Goal: Transaction & Acquisition: Purchase product/service

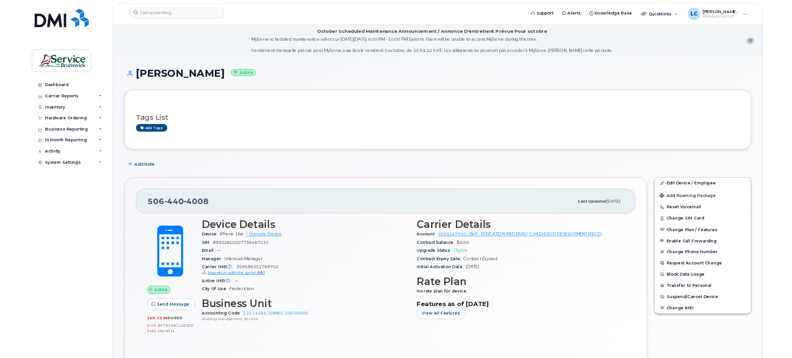
scroll to position [59, 0]
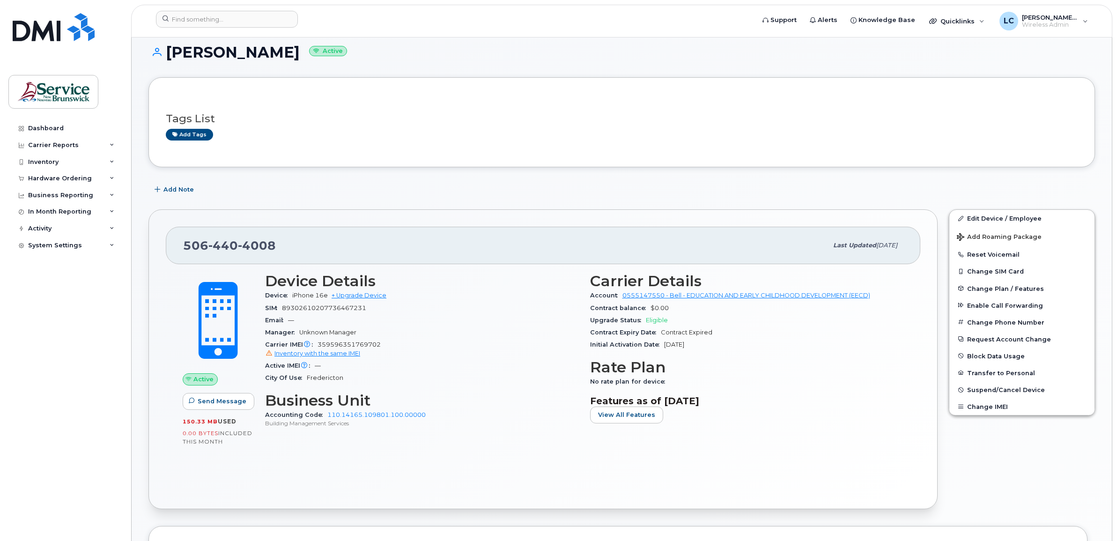
click at [478, 48] on h1 "Catherine Stewart Active" at bounding box center [621, 52] width 947 height 16
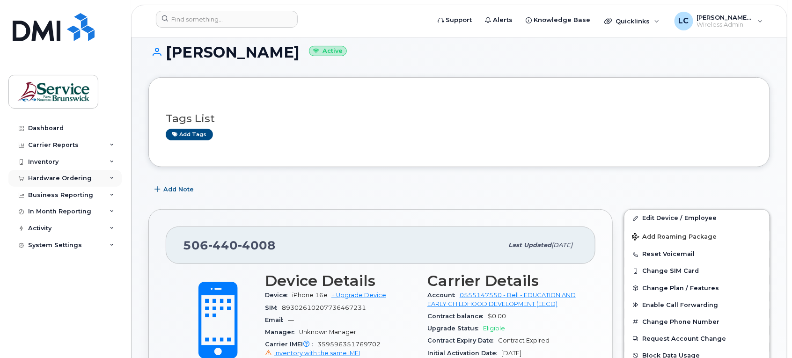
click at [102, 178] on div "Hardware Ordering" at bounding box center [64, 178] width 113 height 17
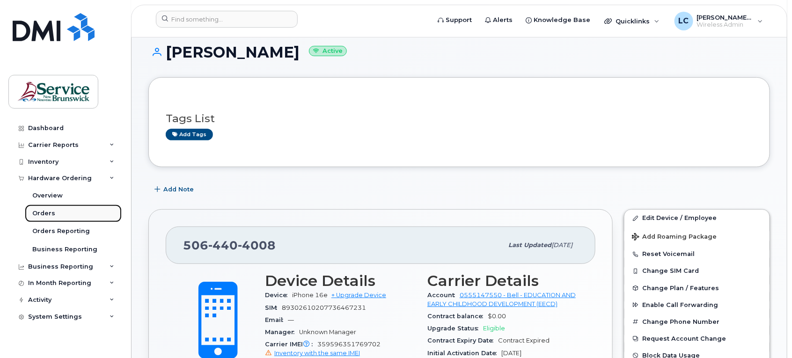
click at [50, 209] on link "Orders" at bounding box center [73, 214] width 97 height 18
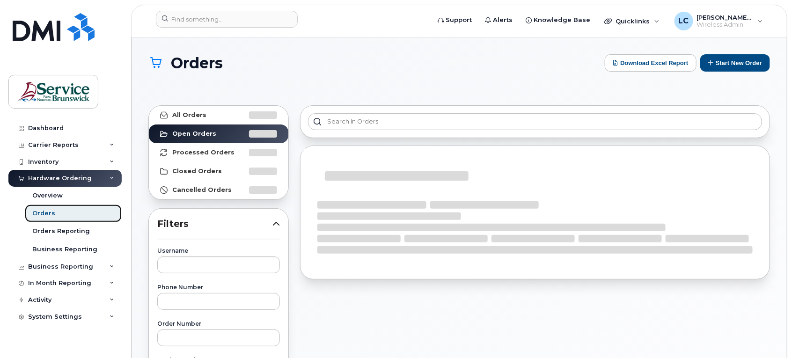
click at [52, 216] on div "Orders" at bounding box center [43, 213] width 23 height 8
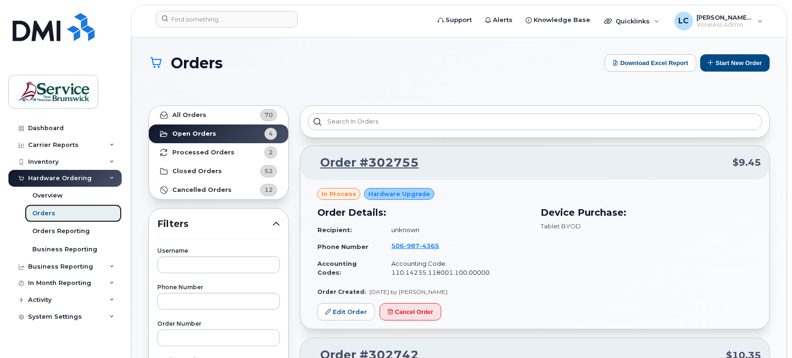
click at [44, 212] on div "Orders" at bounding box center [43, 213] width 23 height 8
click at [745, 64] on button "Start New Order" at bounding box center [736, 62] width 70 height 17
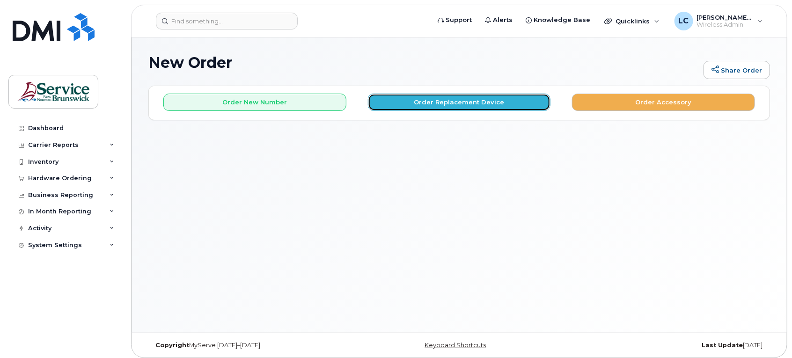
click at [429, 99] on button "Order Replacement Device" at bounding box center [459, 102] width 183 height 17
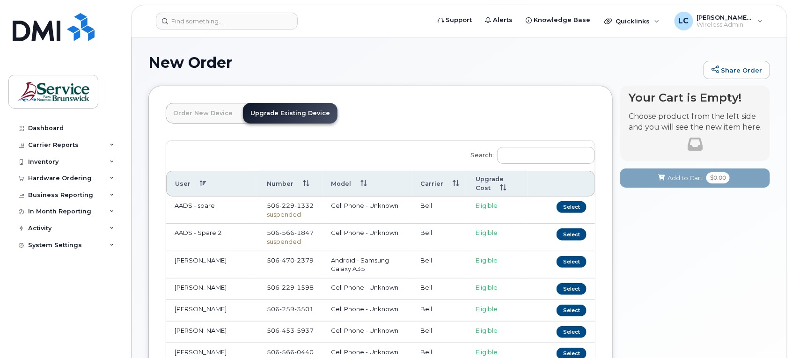
click at [202, 111] on link "Order New Device" at bounding box center [203, 113] width 74 height 21
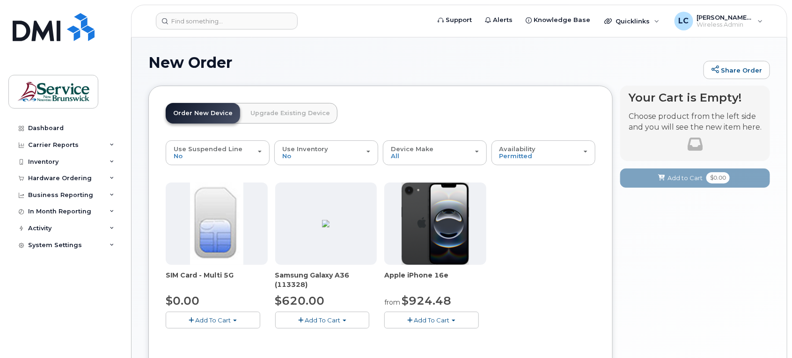
click at [276, 112] on link "Upgrade Existing Device" at bounding box center [290, 113] width 95 height 21
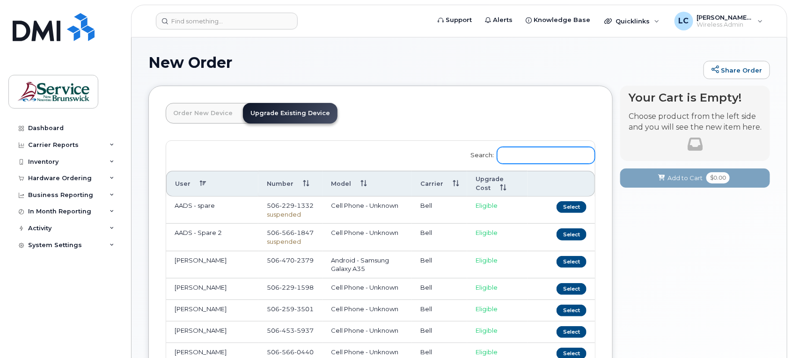
click at [523, 153] on input "Search:" at bounding box center [546, 155] width 98 height 17
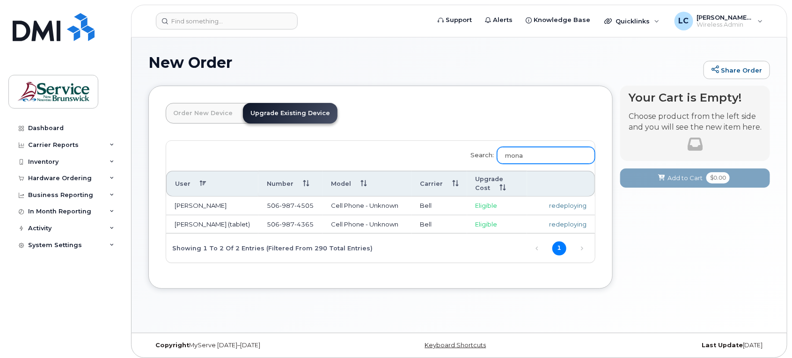
type input "mona"
click at [223, 226] on td "Mona Martin (tablet)" at bounding box center [212, 224] width 92 height 19
click at [563, 220] on td "redeploying" at bounding box center [561, 224] width 68 height 19
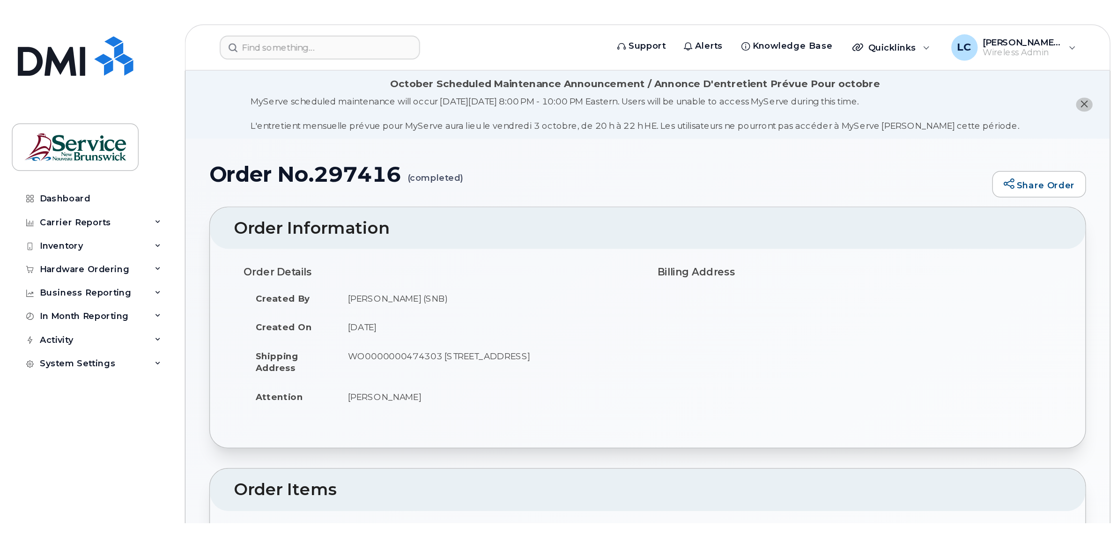
scroll to position [453, 0]
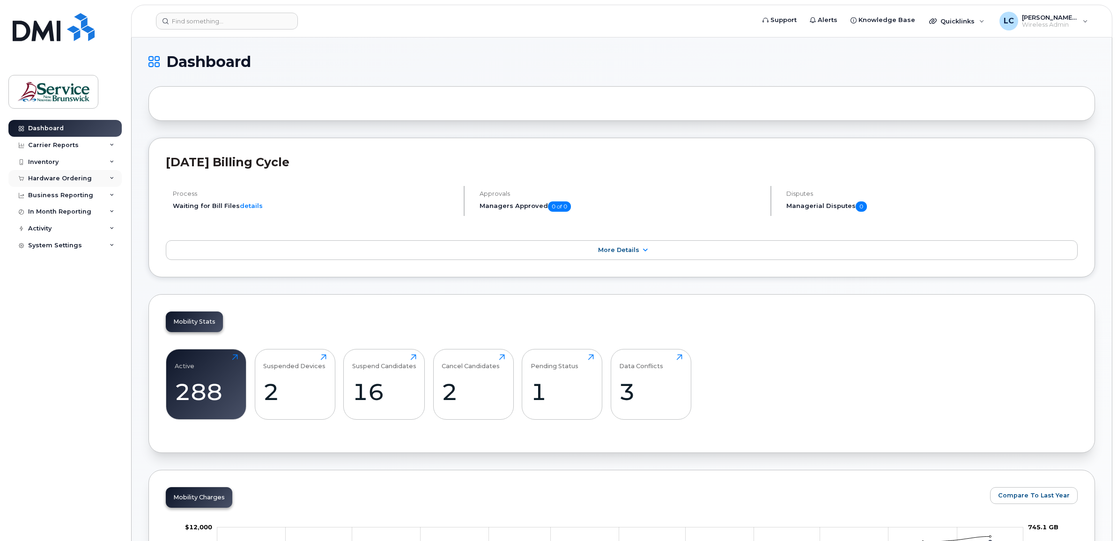
click at [78, 178] on div "Hardware Ordering" at bounding box center [60, 178] width 64 height 7
click at [72, 220] on link "Orders" at bounding box center [73, 214] width 97 height 18
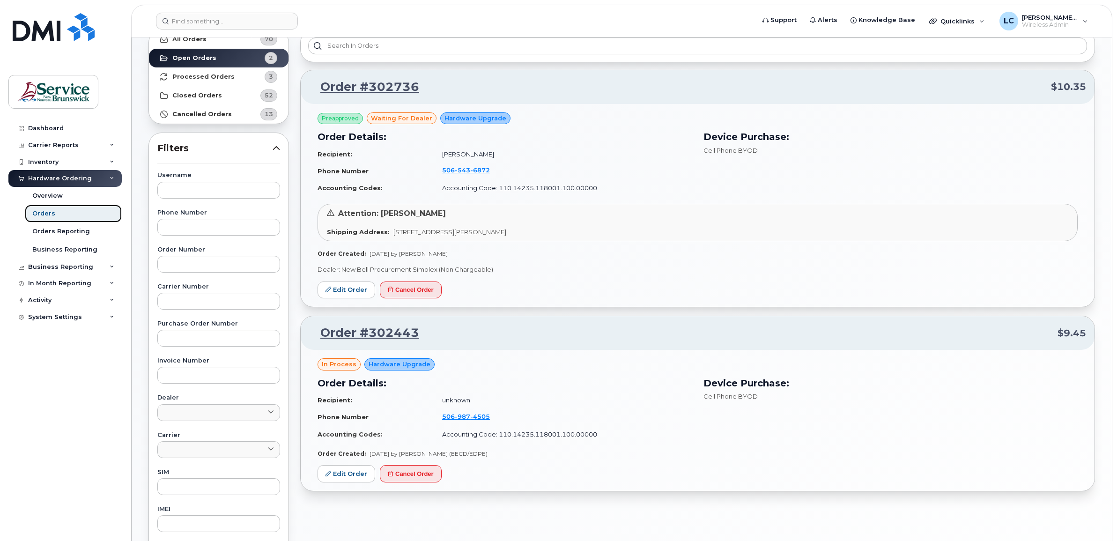
scroll to position [117, 0]
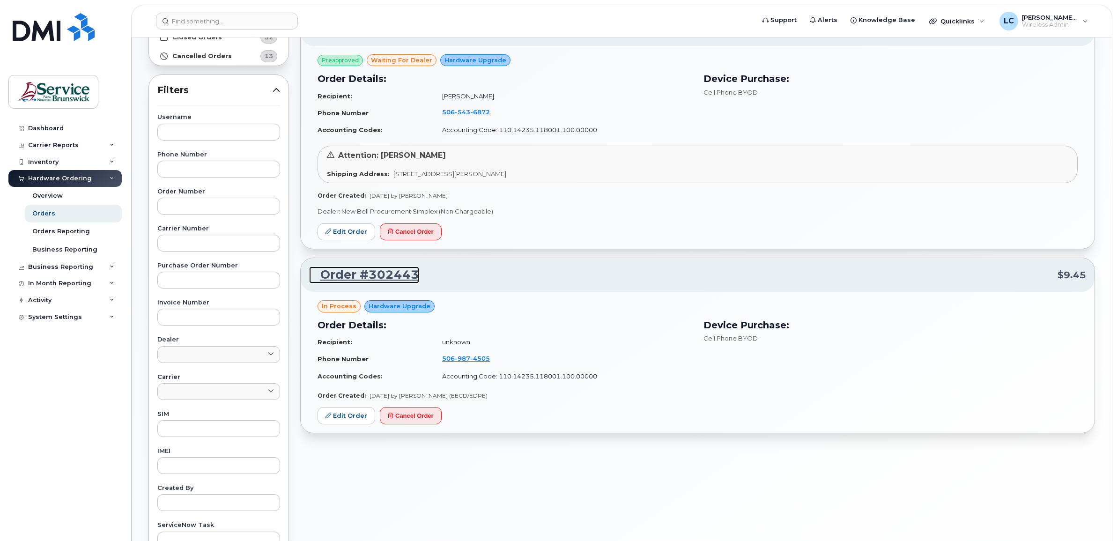
click at [376, 271] on link "Order #302443" at bounding box center [364, 274] width 110 height 17
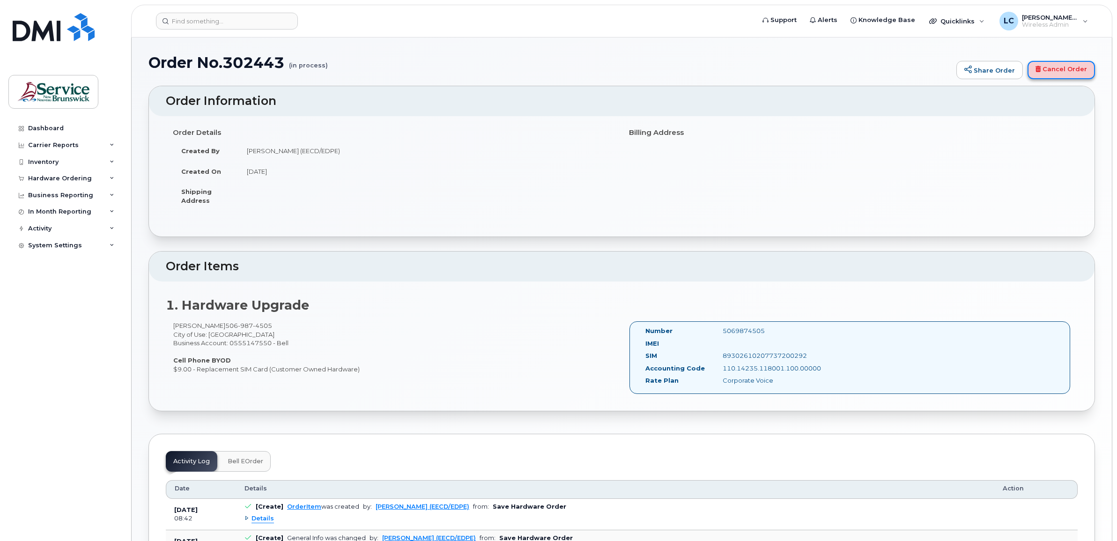
click at [1054, 64] on link "Cancel Order" at bounding box center [1061, 70] width 67 height 19
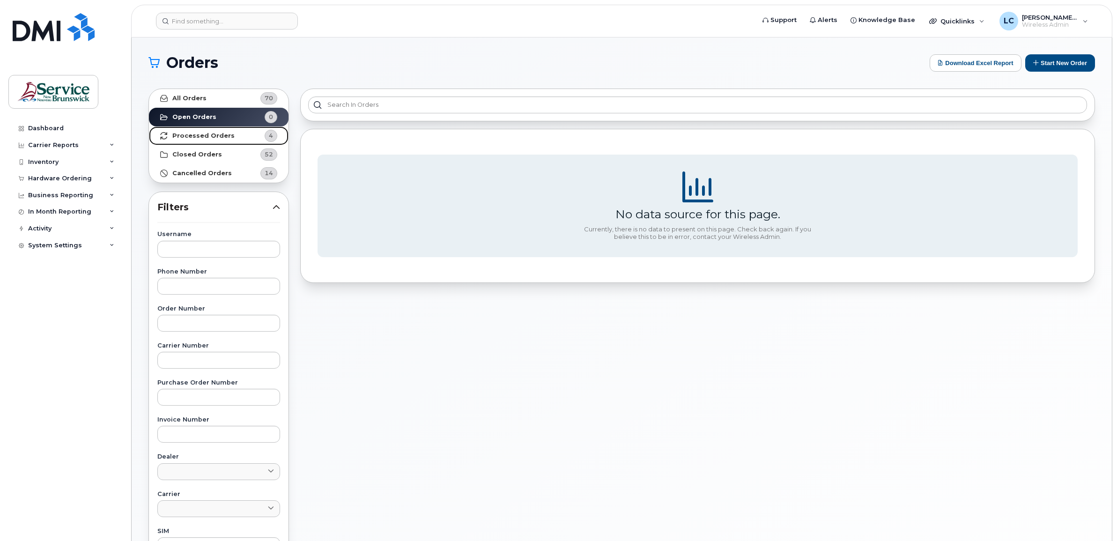
click at [223, 137] on strong "Processed Orders" at bounding box center [203, 135] width 62 height 7
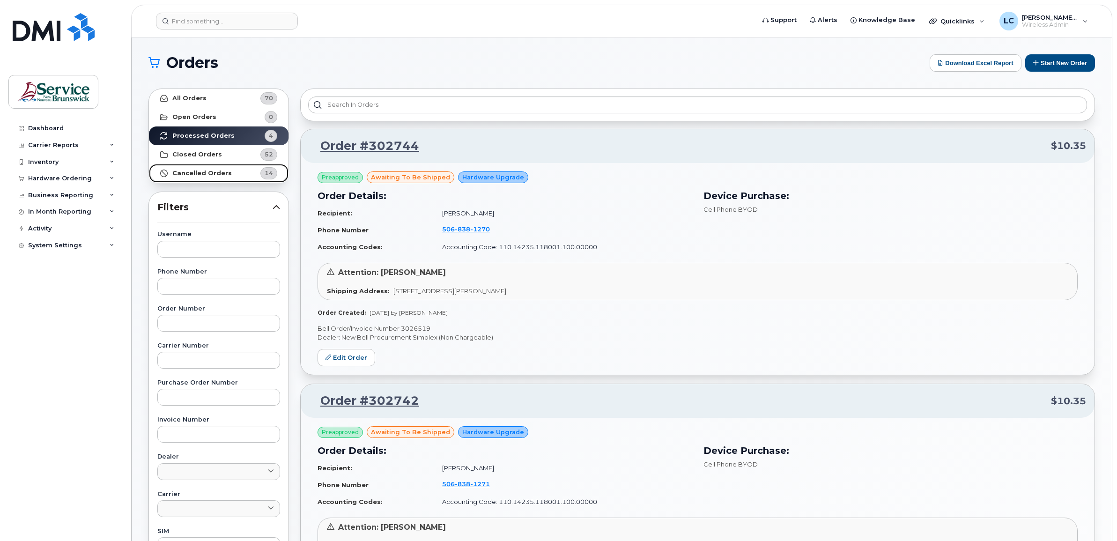
click at [222, 171] on strong "Cancelled Orders" at bounding box center [201, 173] width 59 height 7
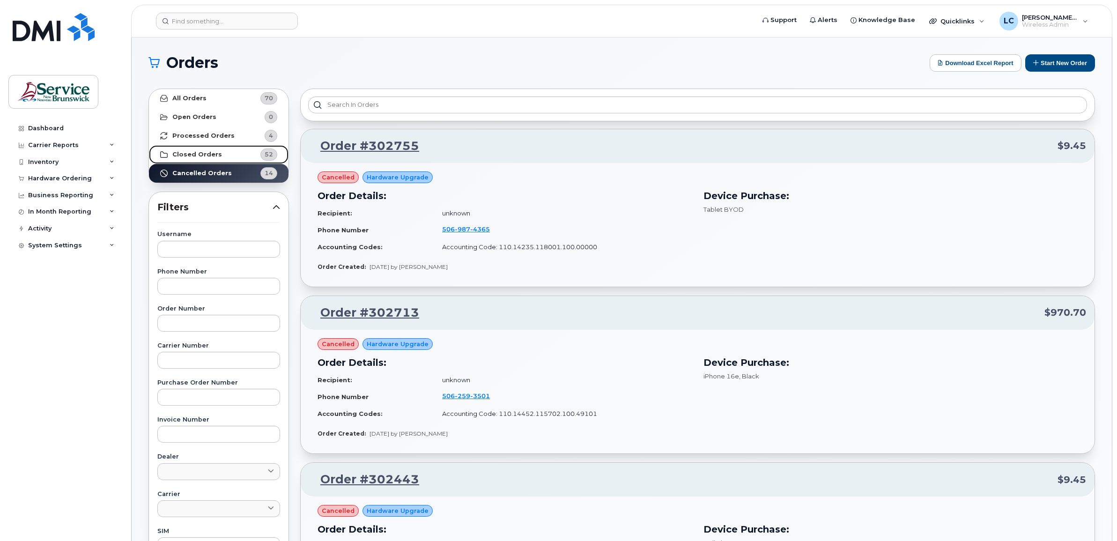
click at [208, 152] on strong "Closed Orders" at bounding box center [197, 154] width 50 height 7
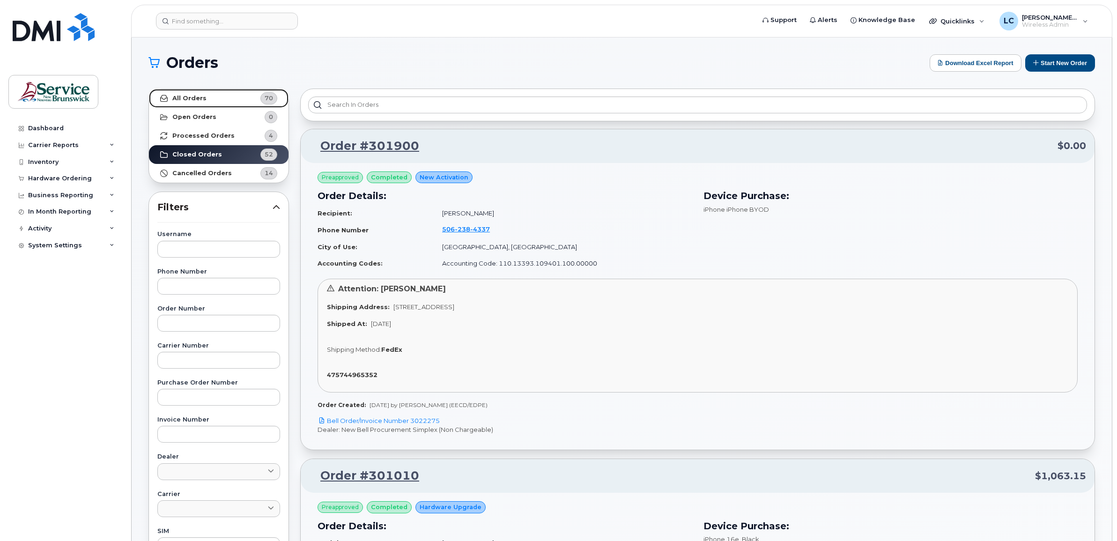
click at [200, 97] on strong "All Orders" at bounding box center [189, 98] width 34 height 7
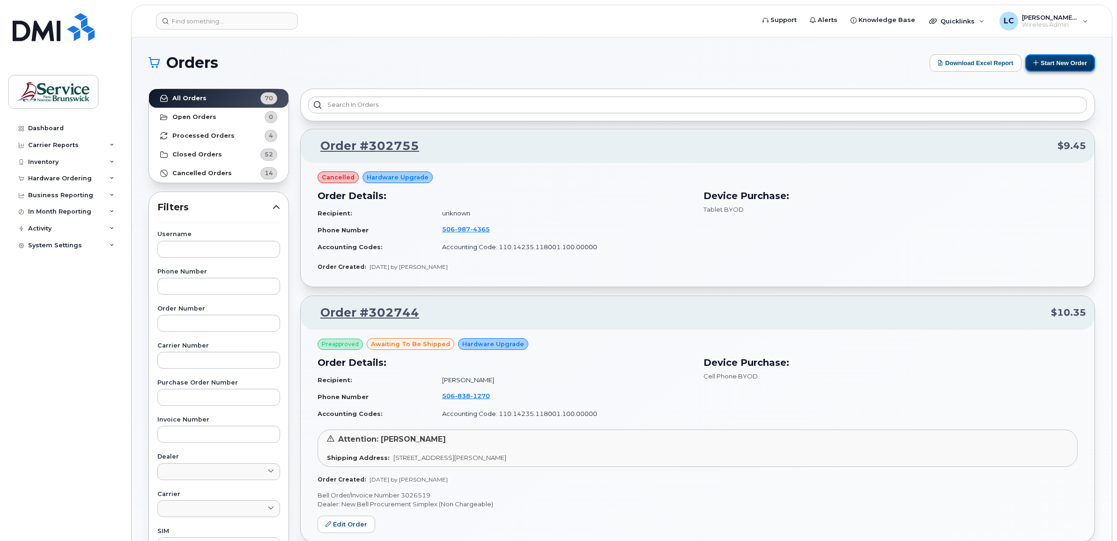
click at [1039, 57] on button "Start New Order" at bounding box center [1060, 62] width 70 height 17
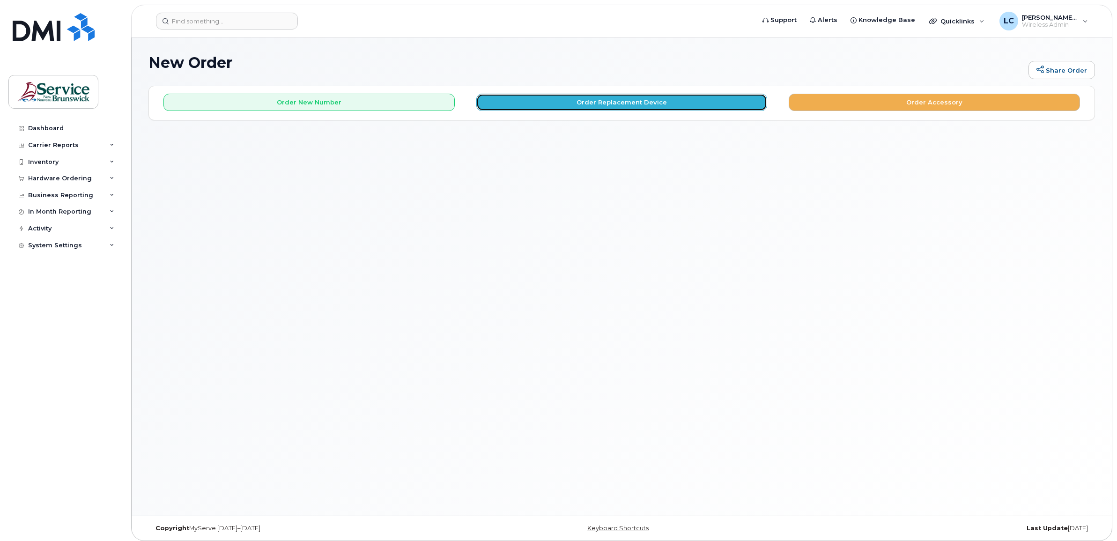
click at [648, 96] on button "Order Replacement Device" at bounding box center [621, 102] width 291 height 17
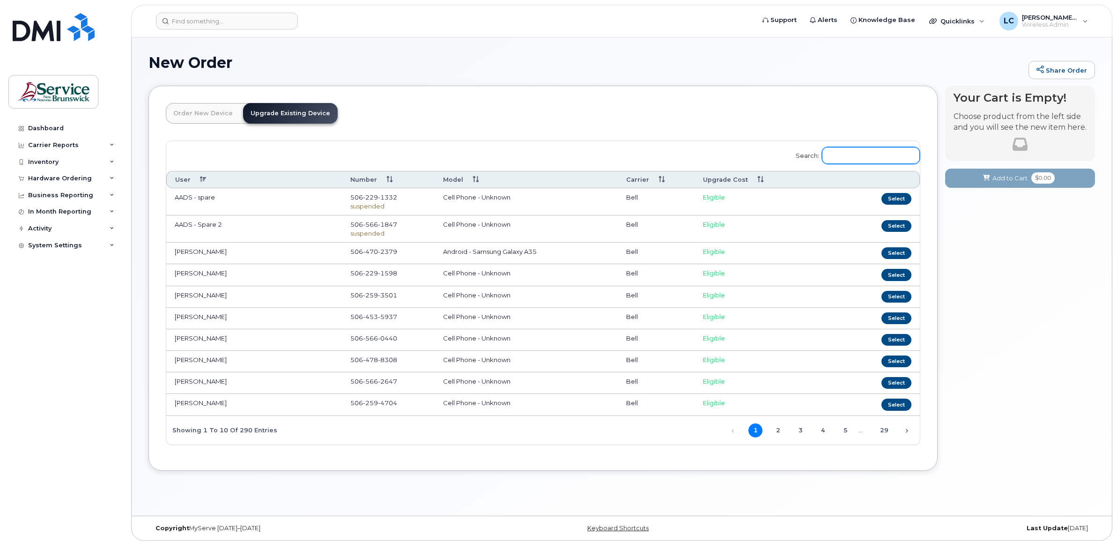
click at [863, 155] on input "Search:" at bounding box center [871, 155] width 98 height 17
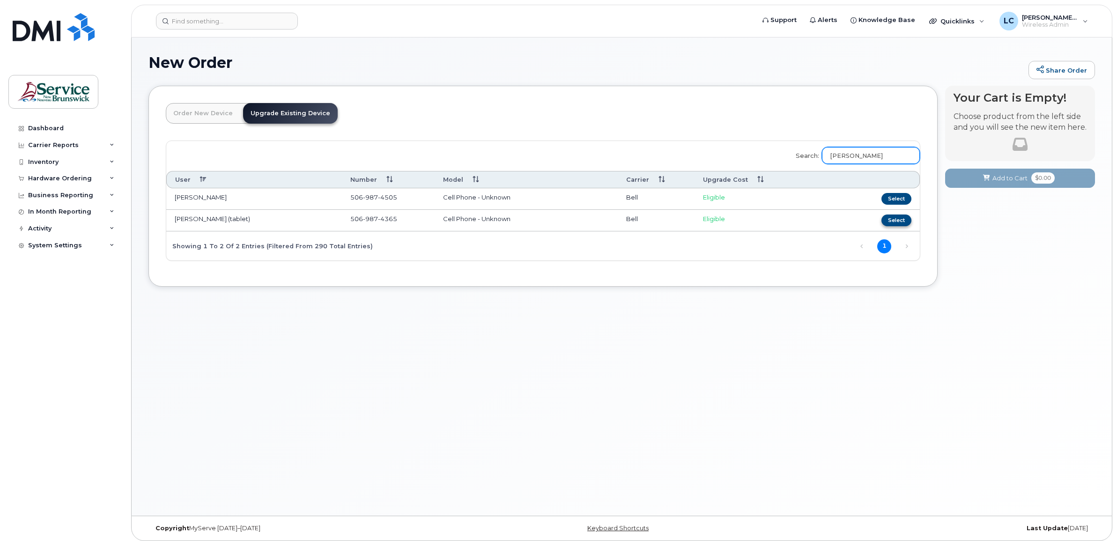
type input "[PERSON_NAME]"
click at [889, 218] on button "Select" at bounding box center [896, 221] width 30 height 12
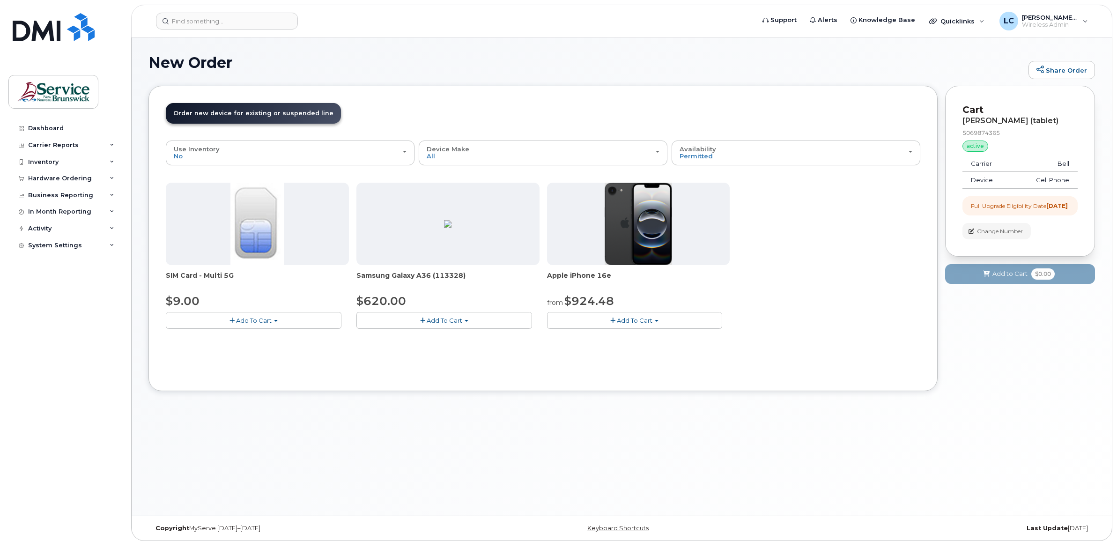
click at [249, 319] on span "Add To Cart" at bounding box center [254, 320] width 36 height 7
click at [248, 333] on link "$9.00 - Replacement SIM Card" at bounding box center [224, 338] width 113 height 12
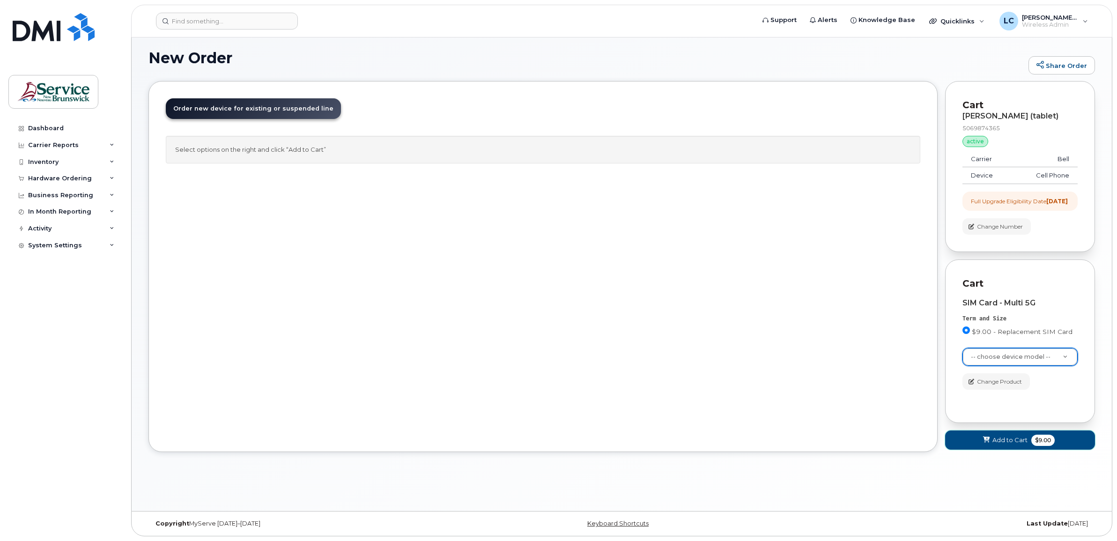
click at [983, 443] on icon at bounding box center [986, 440] width 7 height 6
click at [849, 336] on div "Order New Device Upgrade Existing Device Order new device and new line Order ne…" at bounding box center [542, 266] width 789 height 371
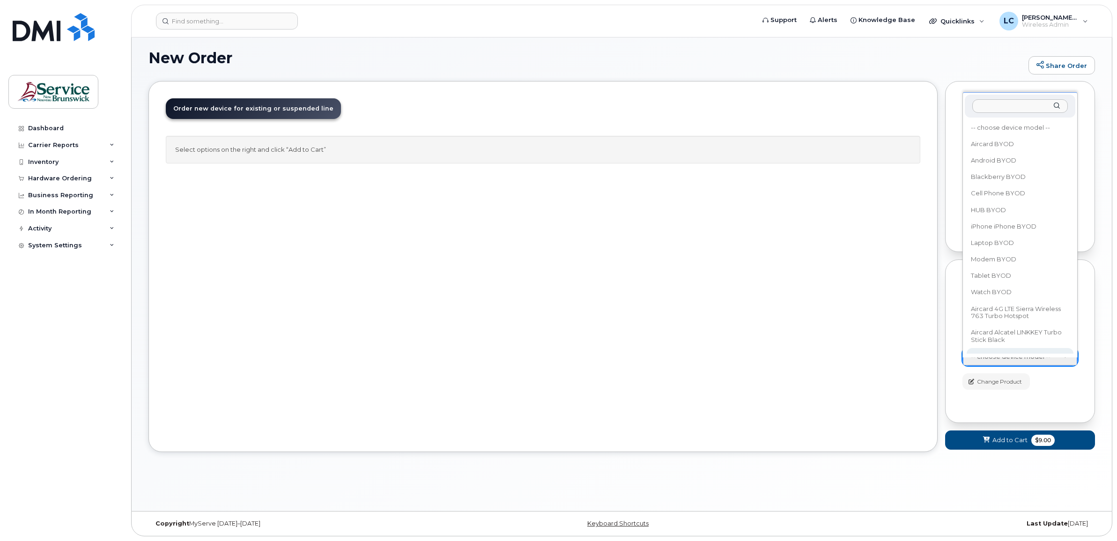
scroll to position [4, 0]
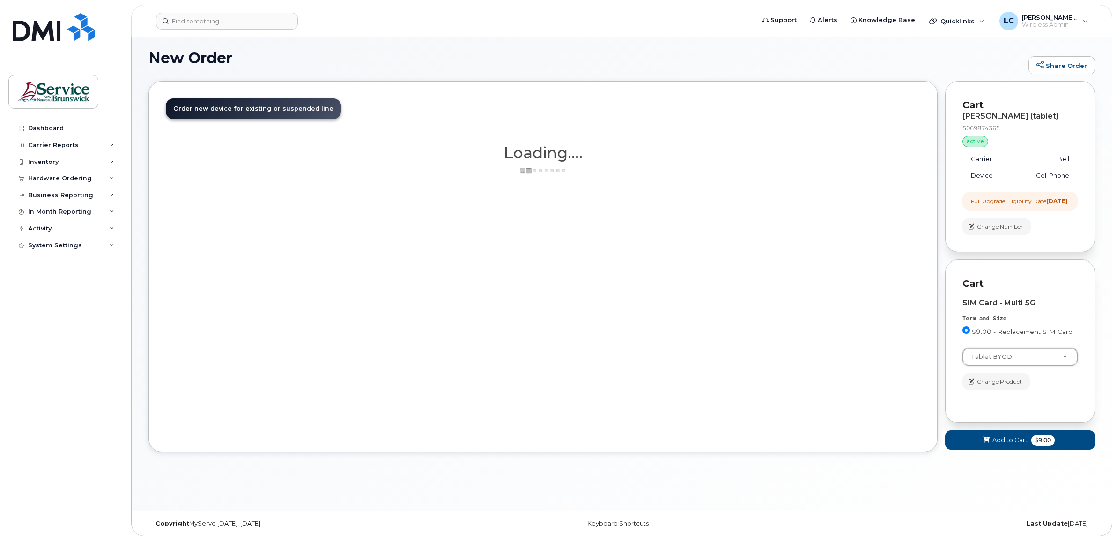
select select "2487"
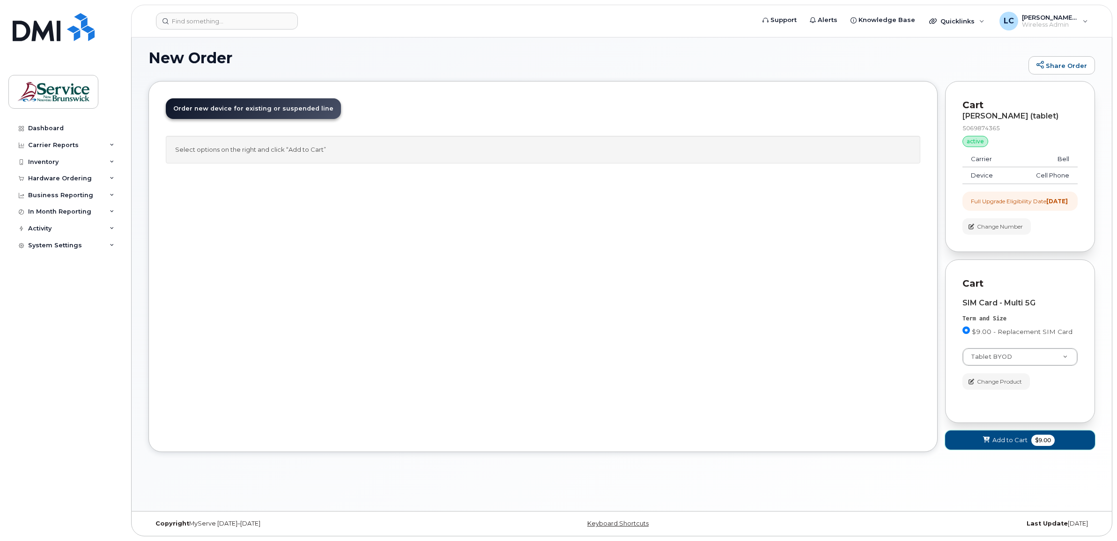
click at [1001, 444] on span "Add to Cart" at bounding box center [1009, 440] width 35 height 9
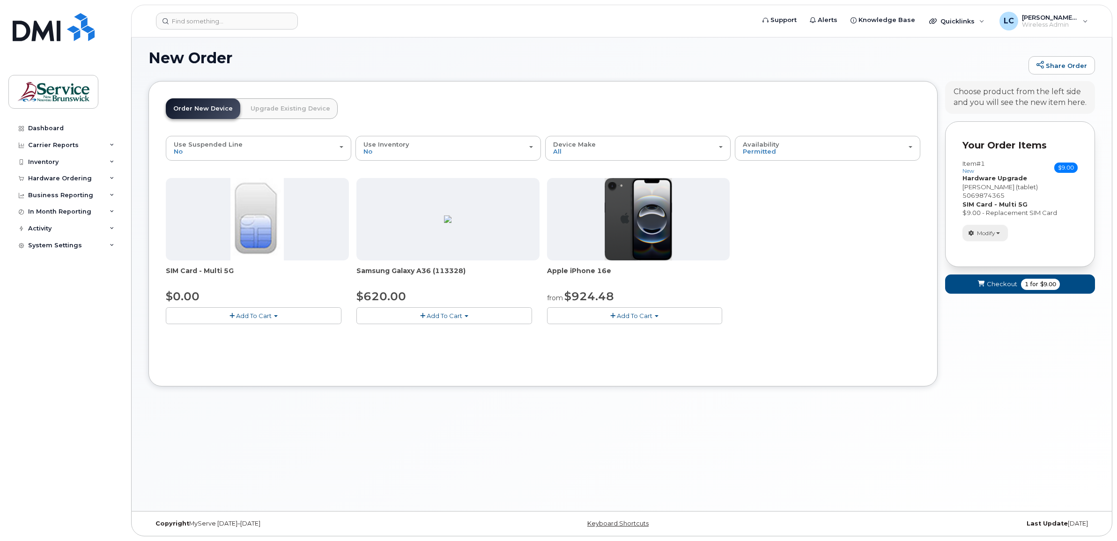
click at [985, 229] on span "Modify" at bounding box center [986, 233] width 18 height 8
click at [996, 280] on span "Checkout" at bounding box center [1002, 284] width 30 height 9
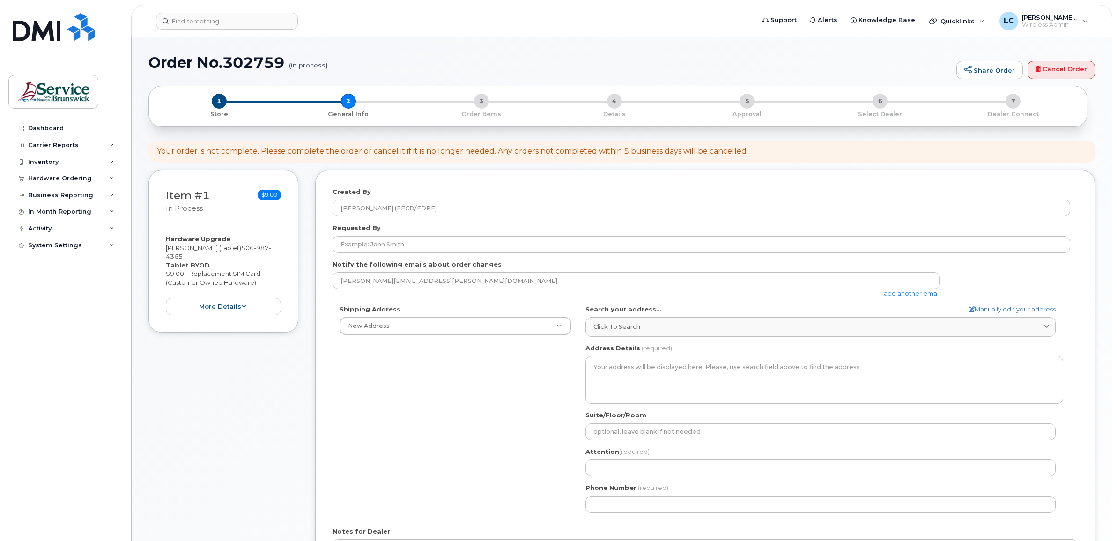
select select
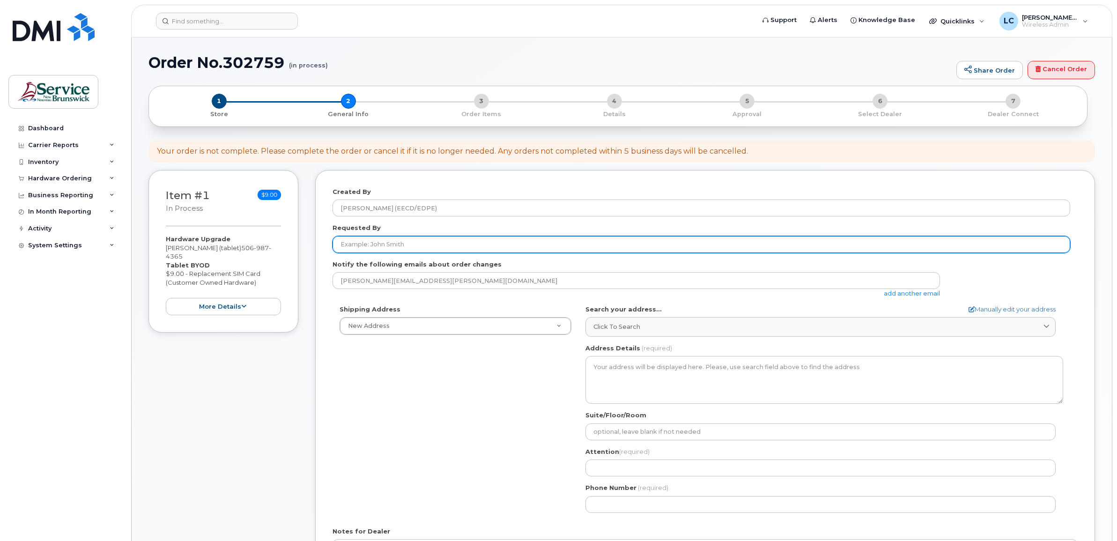
click at [435, 241] on input "Requested By" at bounding box center [702, 244] width 738 height 17
click at [406, 242] on input "Requested By" at bounding box center [702, 244] width 738 height 17
paste input "emelie.mazerolle-sonier@gnb.ca"
drag, startPoint x: 450, startPoint y: 244, endPoint x: 413, endPoint y: 247, distance: 37.1
click at [413, 247] on input "emelie.mazerolle-sonier@gnb.ca" at bounding box center [702, 244] width 738 height 17
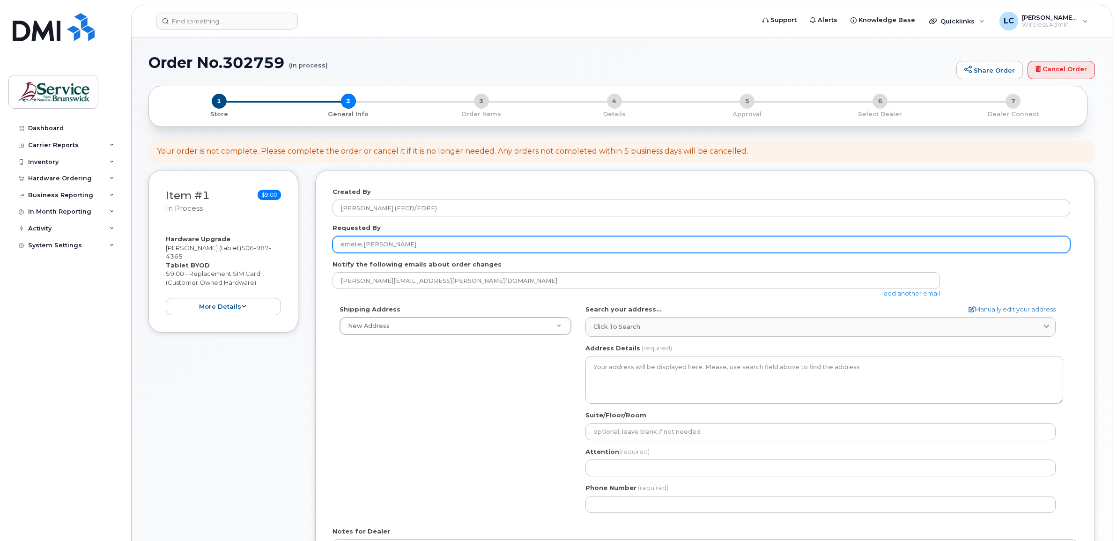
click at [363, 244] on input "emelie.mazerolle-sonier" at bounding box center [702, 244] width 738 height 17
type input "emelie mazerolle-sonier"
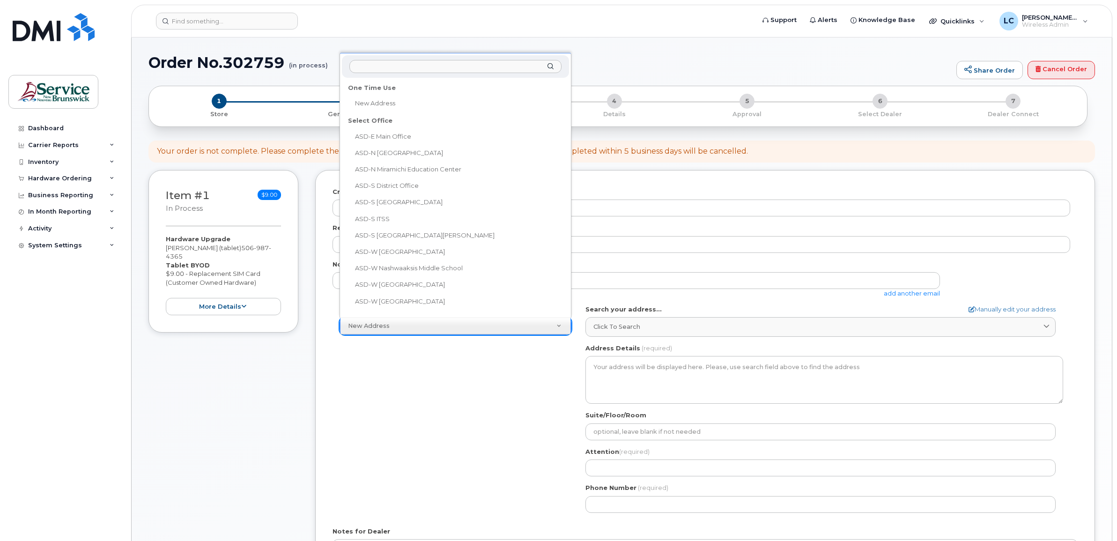
click at [384, 84] on div "One Time Use" at bounding box center [456, 88] width 222 height 15
select select
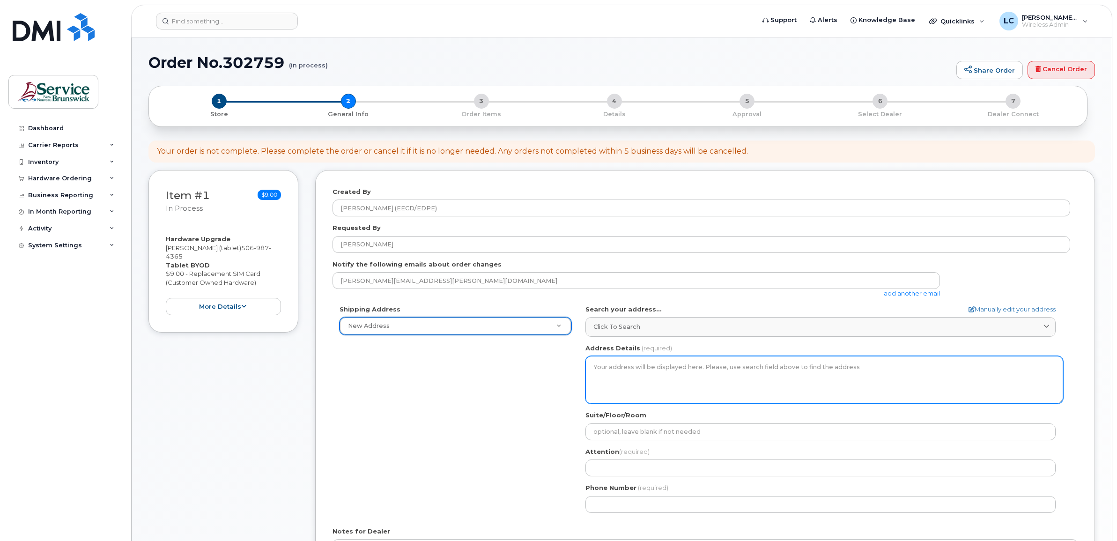
drag, startPoint x: 608, startPoint y: 362, endPoint x: 608, endPoint y: 368, distance: 5.6
click at [608, 362] on textarea "Address Details" at bounding box center [824, 380] width 478 height 48
click at [601, 368] on textarea "Address Details" at bounding box center [824, 380] width 478 height 48
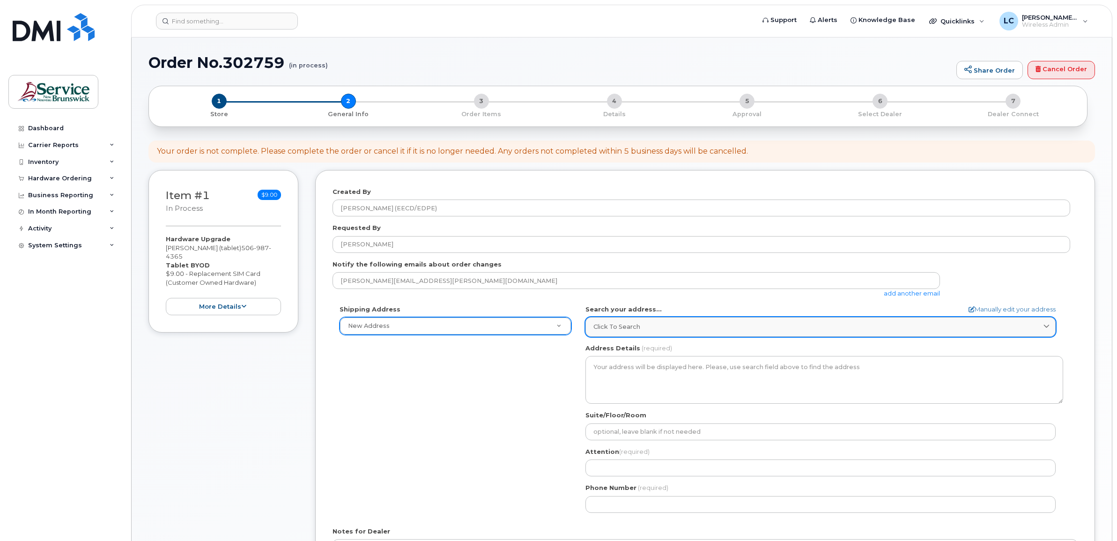
click at [631, 324] on span "Click to search" at bounding box center [616, 326] width 47 height 9
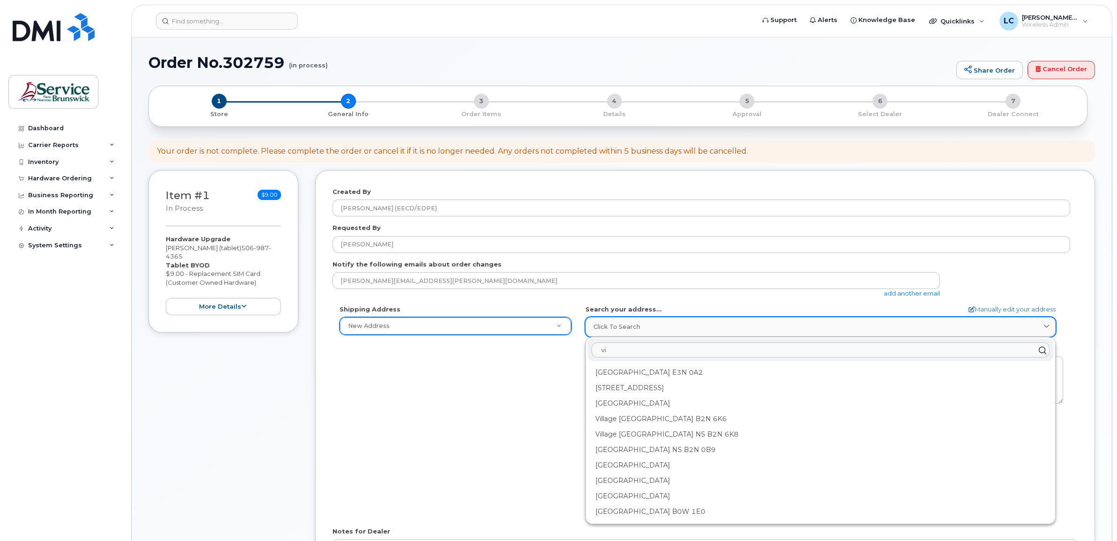
type input "v"
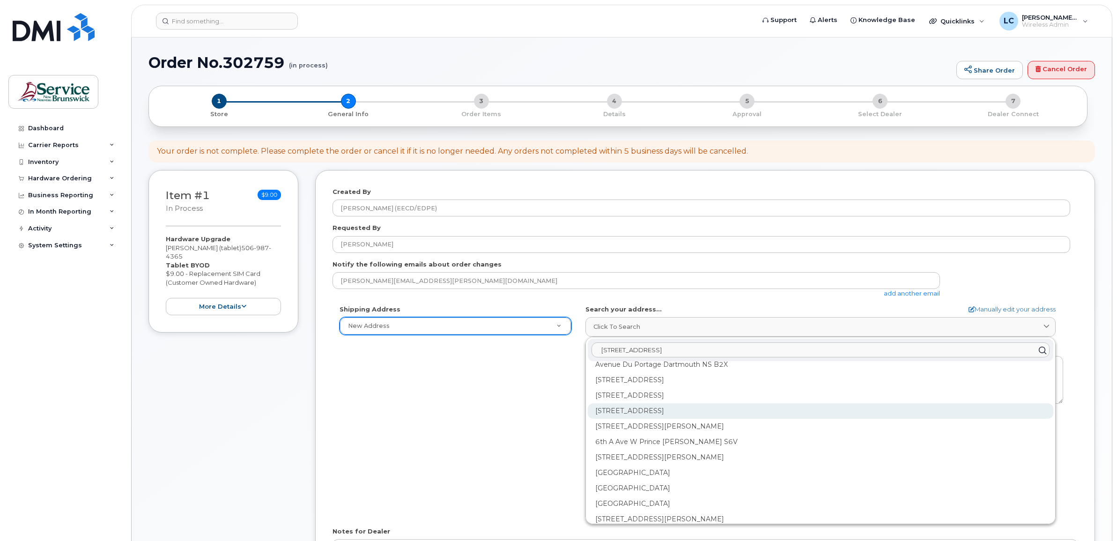
scroll to position [59, 0]
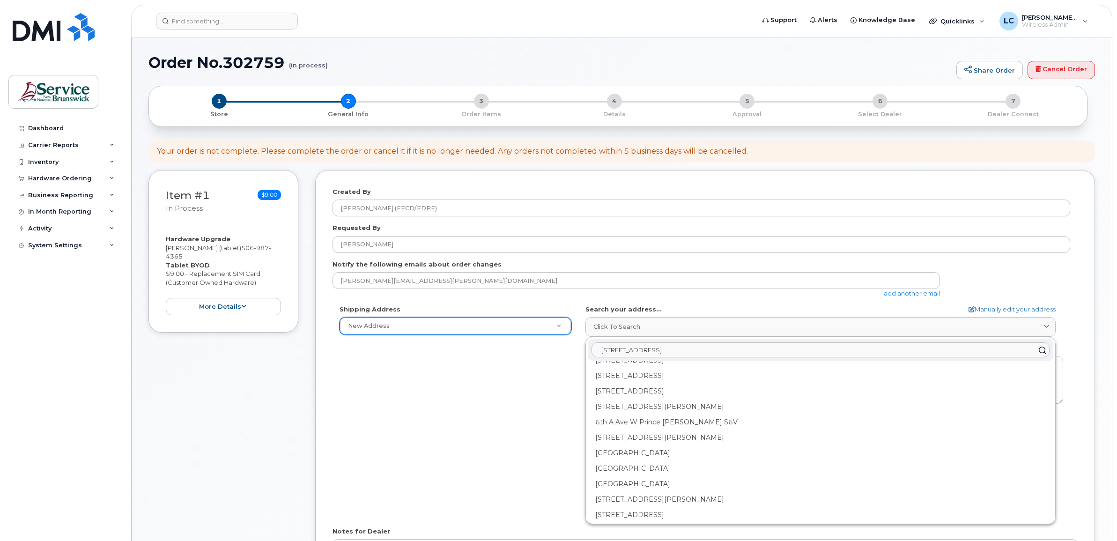
click at [680, 349] on input "45-A avenue du Village" at bounding box center [821, 350] width 458 height 15
drag, startPoint x: 686, startPoint y: 349, endPoint x: 585, endPoint y: 345, distance: 100.8
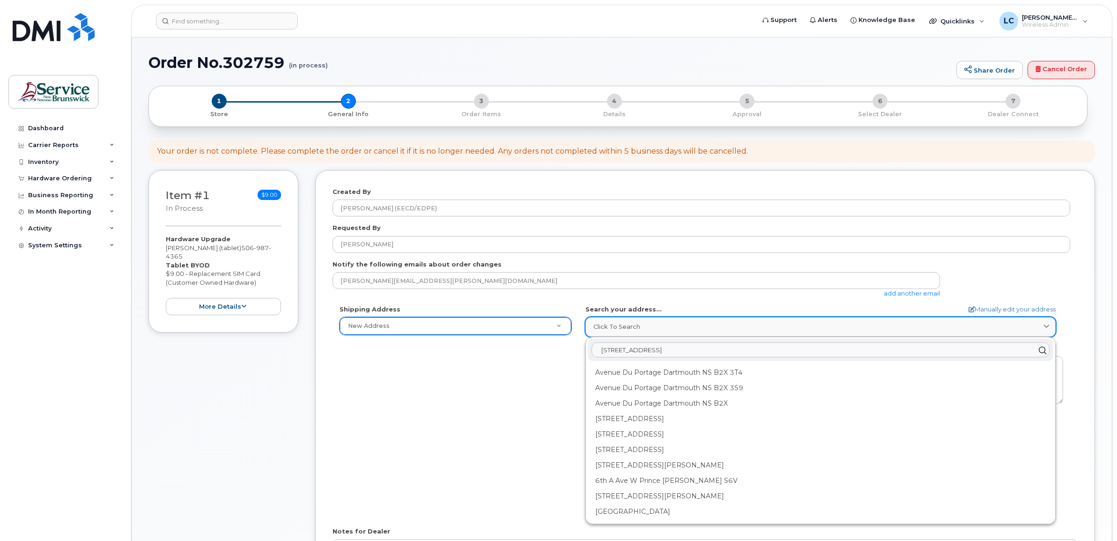
paste input "a Village Ave, Campbellton, NB E3N 1N5"
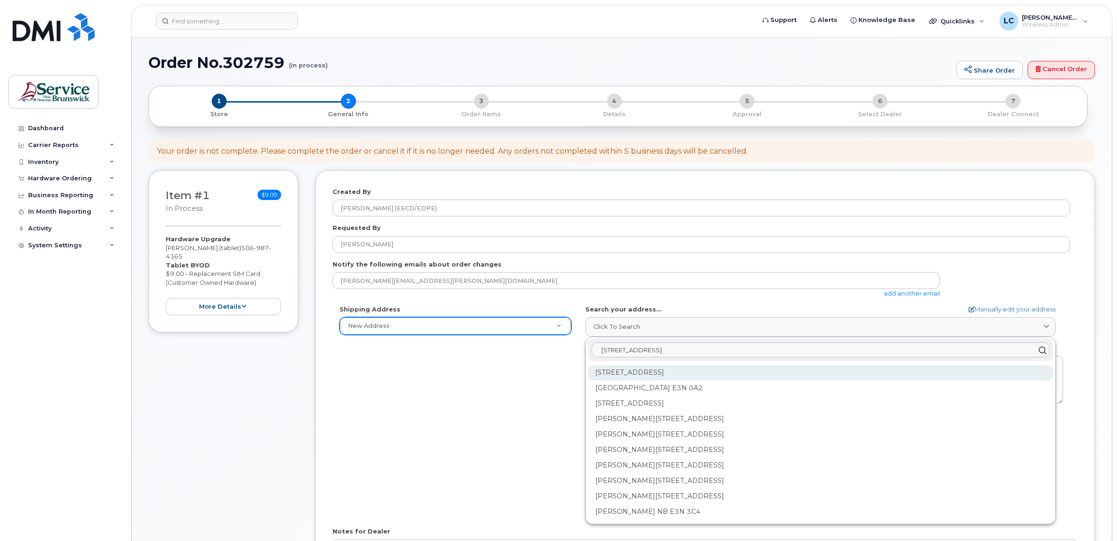
click at [616, 374] on div "10 Village Ave Campbellton NB E3N 3S8" at bounding box center [821, 372] width 466 height 15
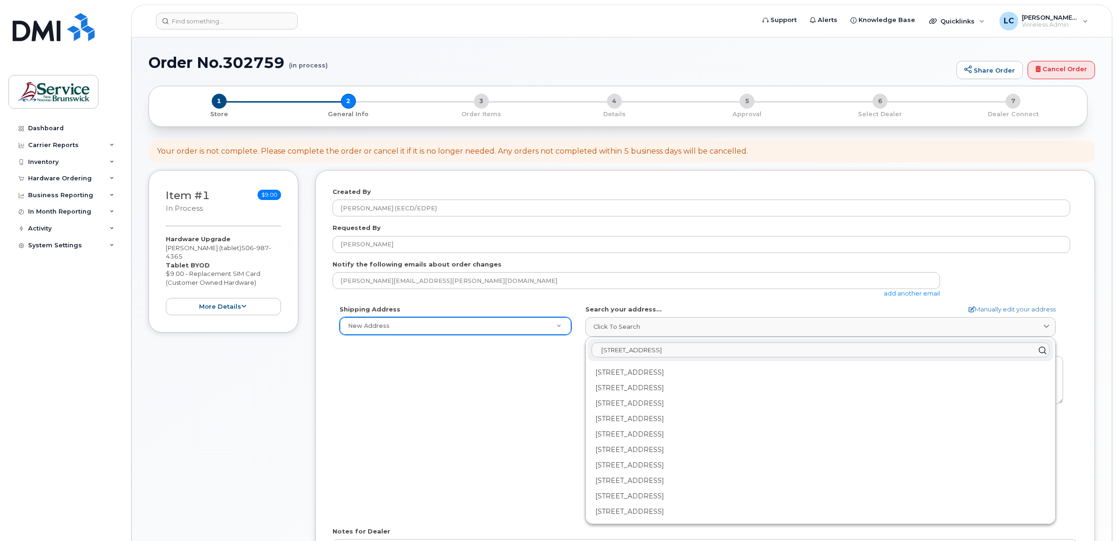
click at [613, 349] on input "45a Village Ave, Campbellton, NB E3N 1N5" at bounding box center [821, 350] width 458 height 15
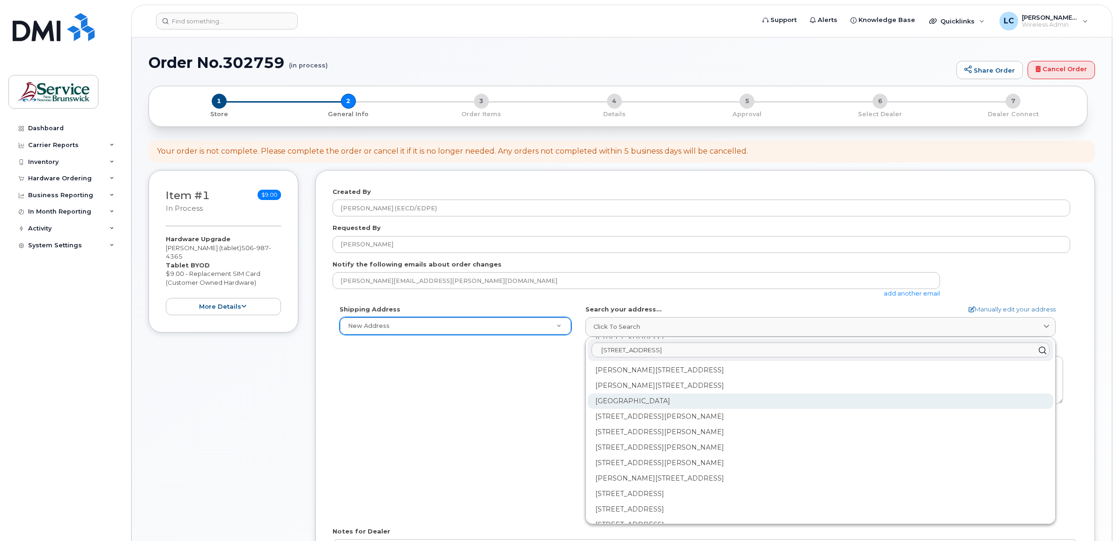
click at [657, 403] on div "Village Ave Campbellton NB E3N" at bounding box center [821, 400] width 466 height 15
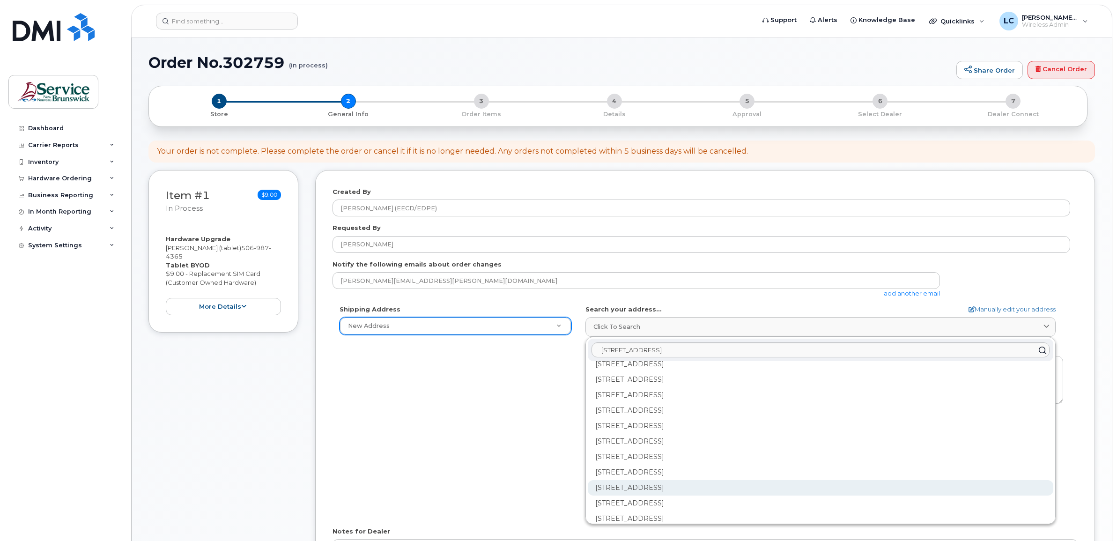
scroll to position [0, 0]
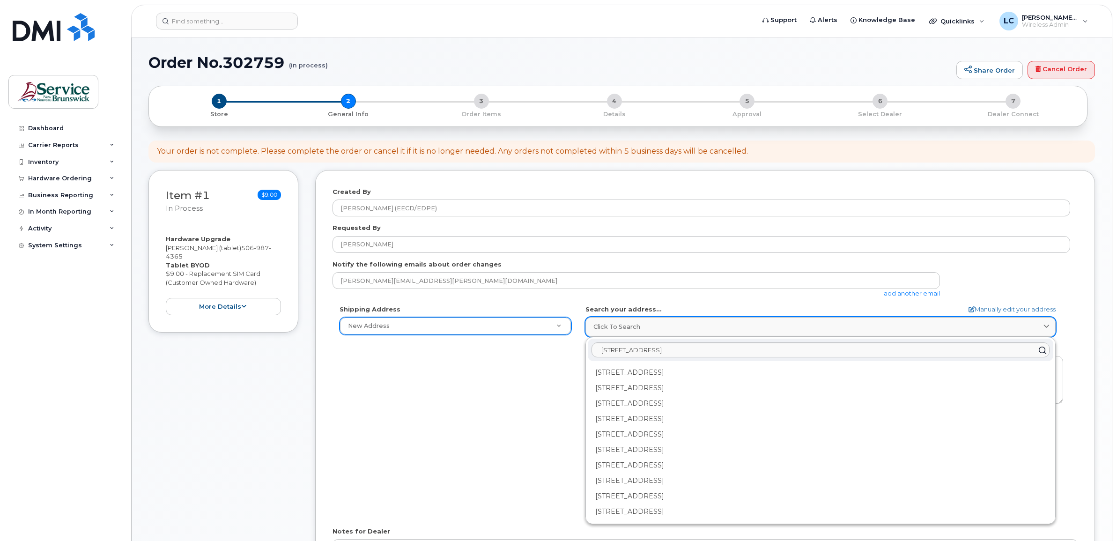
click at [685, 326] on div "Click to search" at bounding box center [820, 326] width 454 height 9
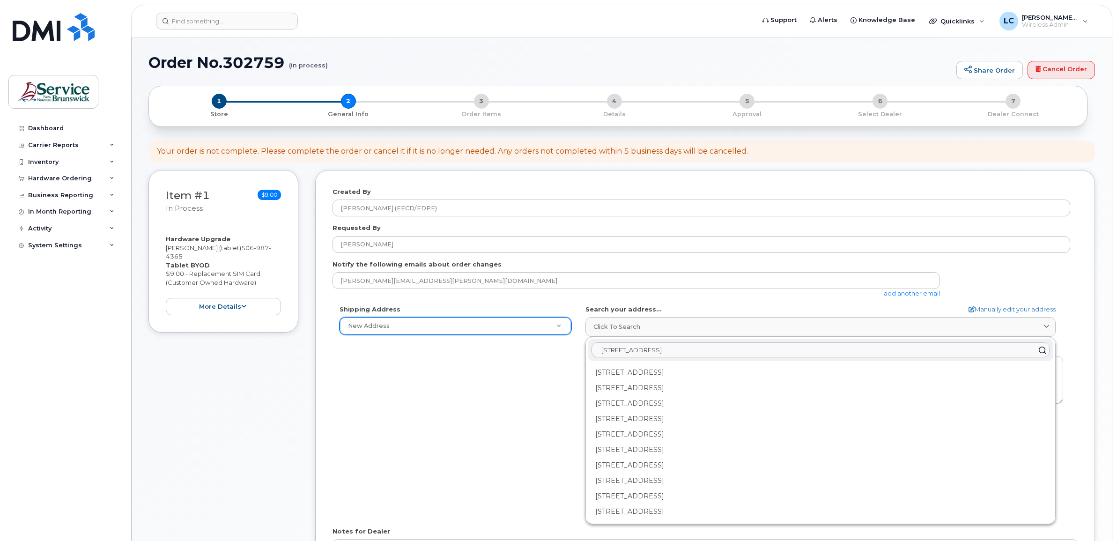
drag, startPoint x: 730, startPoint y: 348, endPoint x: 585, endPoint y: 348, distance: 145.2
click at [585, 348] on div "Village Ave, Campbellton, NB E3N 1N5 3 Village Ave Campbellton NB E3N 3V8 10 Vi…" at bounding box center [820, 430] width 470 height 187
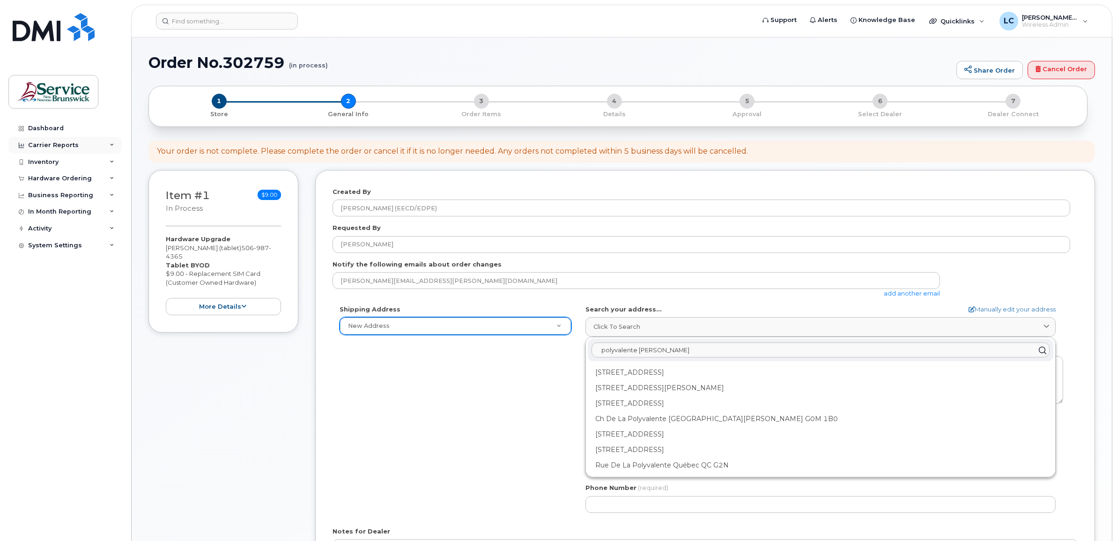
type input "polyvalente roland-pepin"
drag, startPoint x: 680, startPoint y: 350, endPoint x: 569, endPoint y: 331, distance: 112.3
click at [569, 333] on div "Shipping Address New Address New Address ASD-E Main Office ASD-N Bathurst Educa…" at bounding box center [702, 412] width 738 height 215
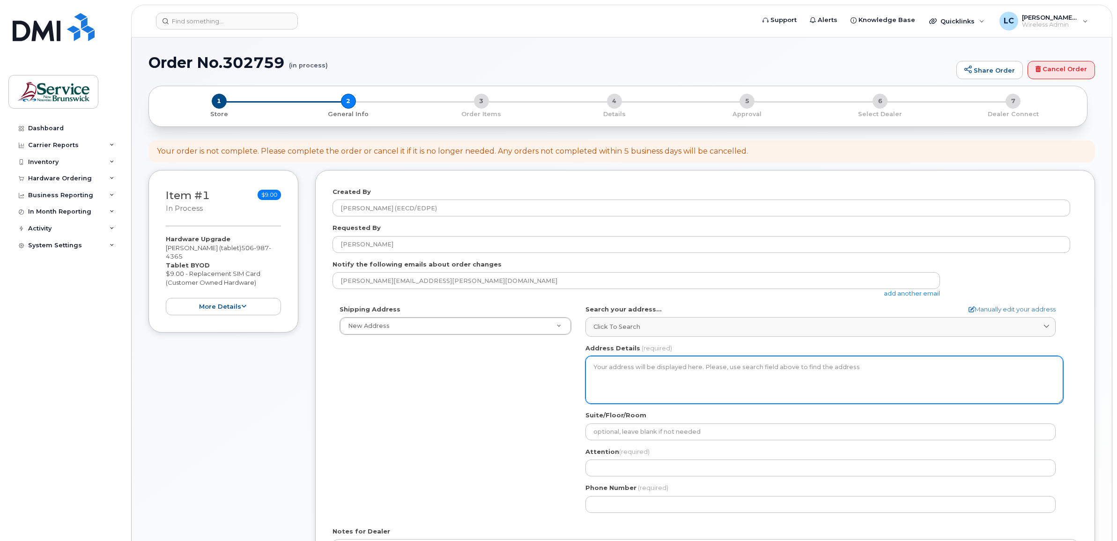
click at [642, 370] on textarea "Address Details" at bounding box center [824, 380] width 478 height 48
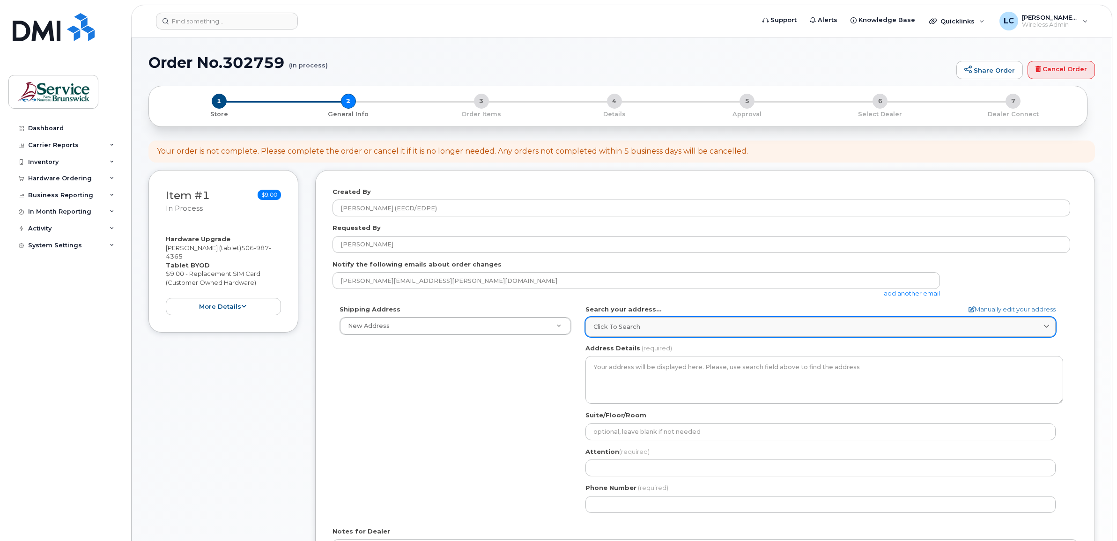
click at [629, 326] on span "Click to search" at bounding box center [616, 326] width 47 height 9
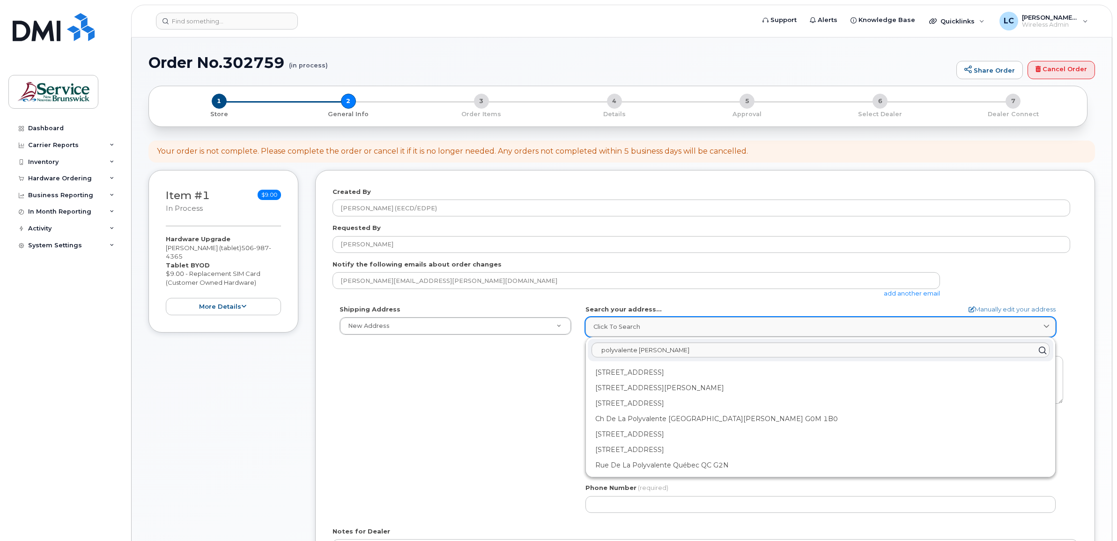
click at [666, 324] on div "Click to search" at bounding box center [820, 326] width 454 height 9
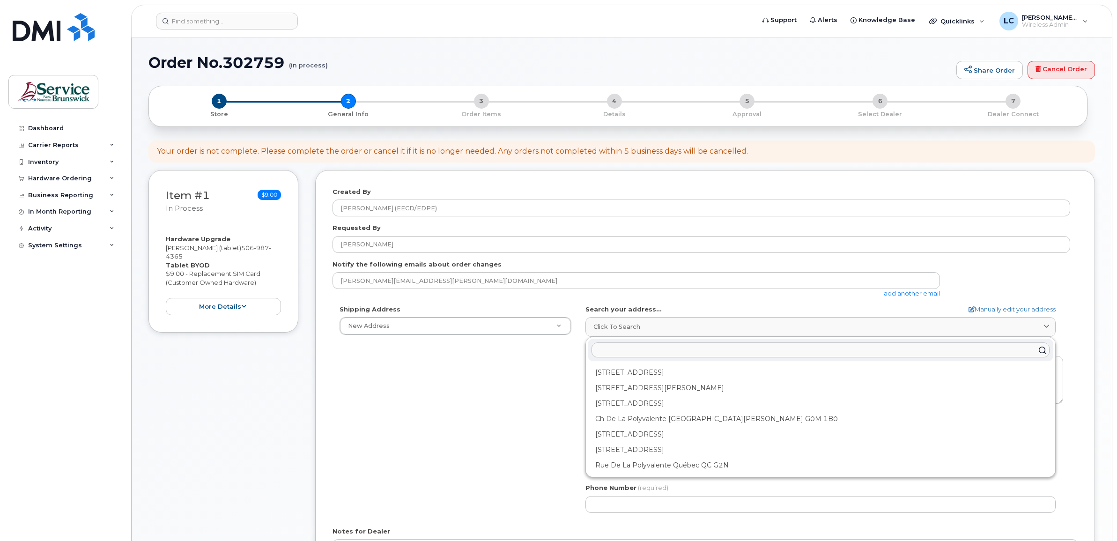
paste input "45A Village Ave, Campbellton, NB E3N 1N5"
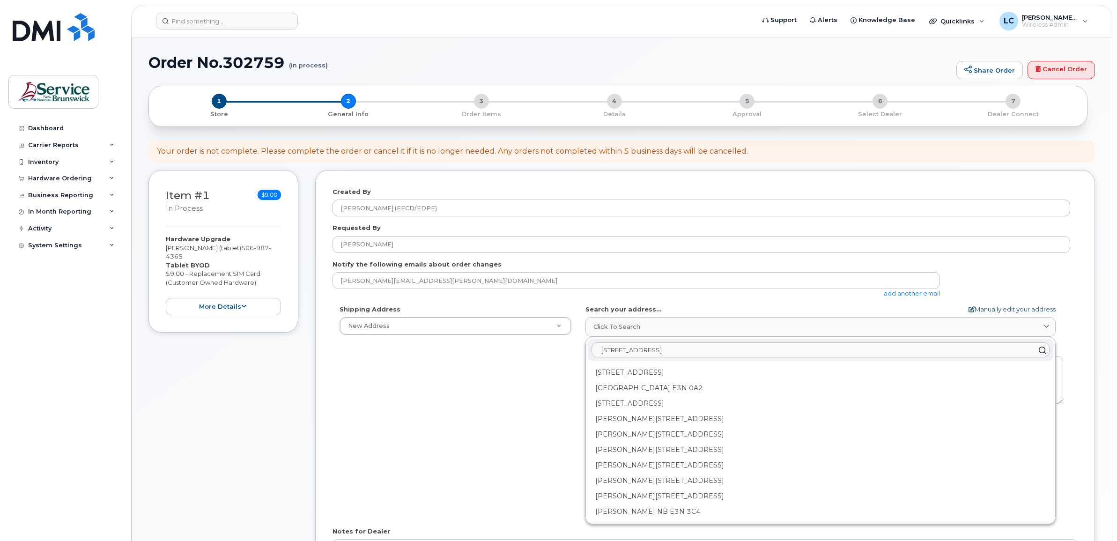
type input "45A Village Ave, Campbellton, NB E3N 1N5"
click at [969, 307] on icon at bounding box center [972, 309] width 6 height 6
select select
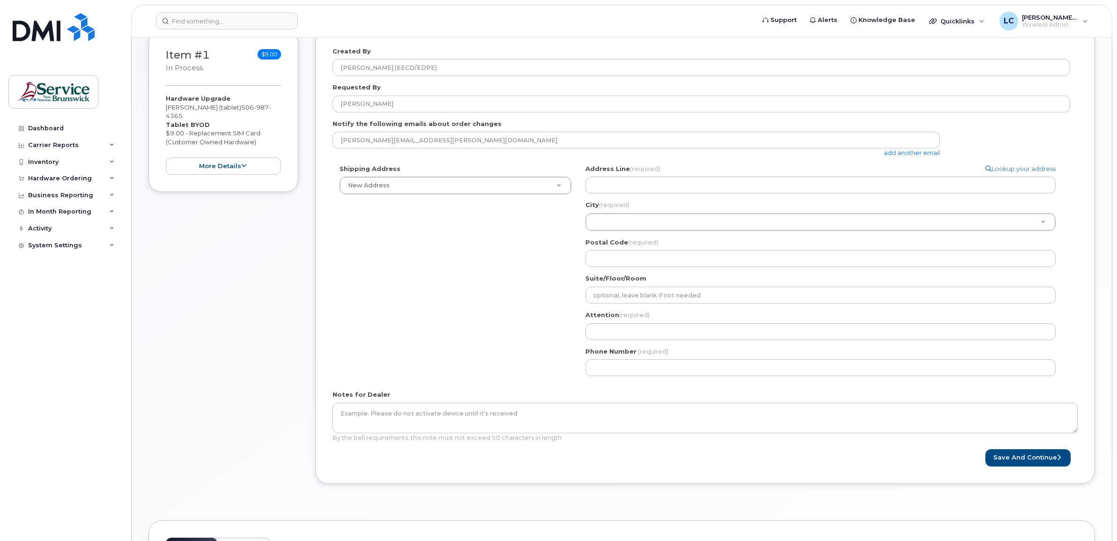
scroll to position [176, 0]
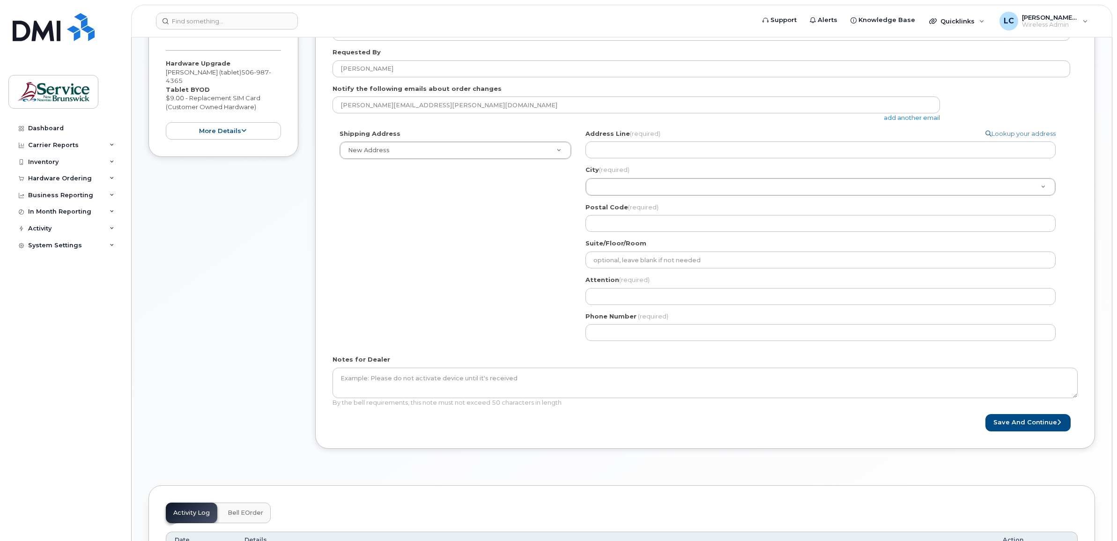
click at [762, 459] on div "Created By Lenentine, Carrie (EECD/EDPE) Requested By emelie mazerolle-sonier N…" at bounding box center [705, 228] width 780 height 468
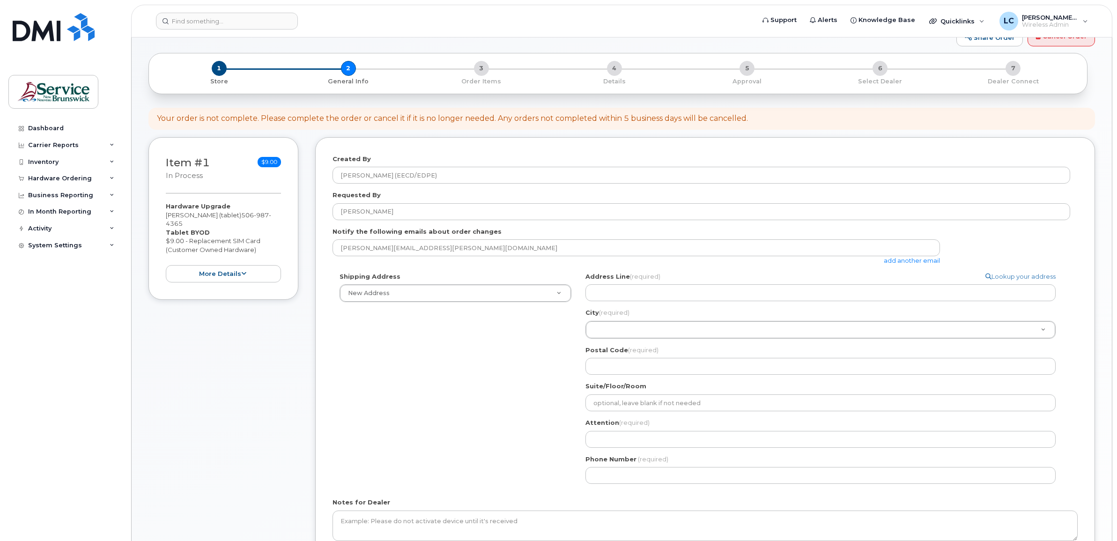
scroll to position [0, 0]
